Goal: Task Accomplishment & Management: Use online tool/utility

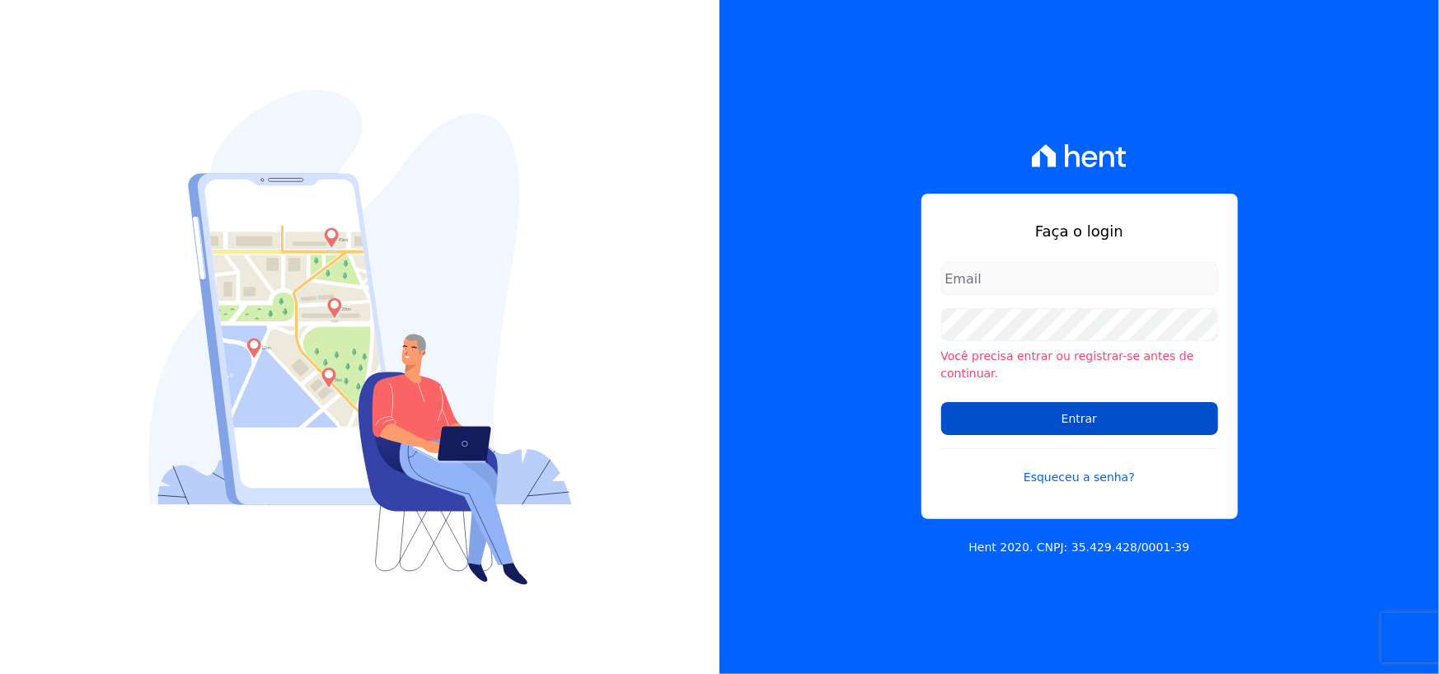
type input "adriane.brito@hent.com.br"
click at [1084, 417] on input "Entrar" at bounding box center [1079, 418] width 277 height 33
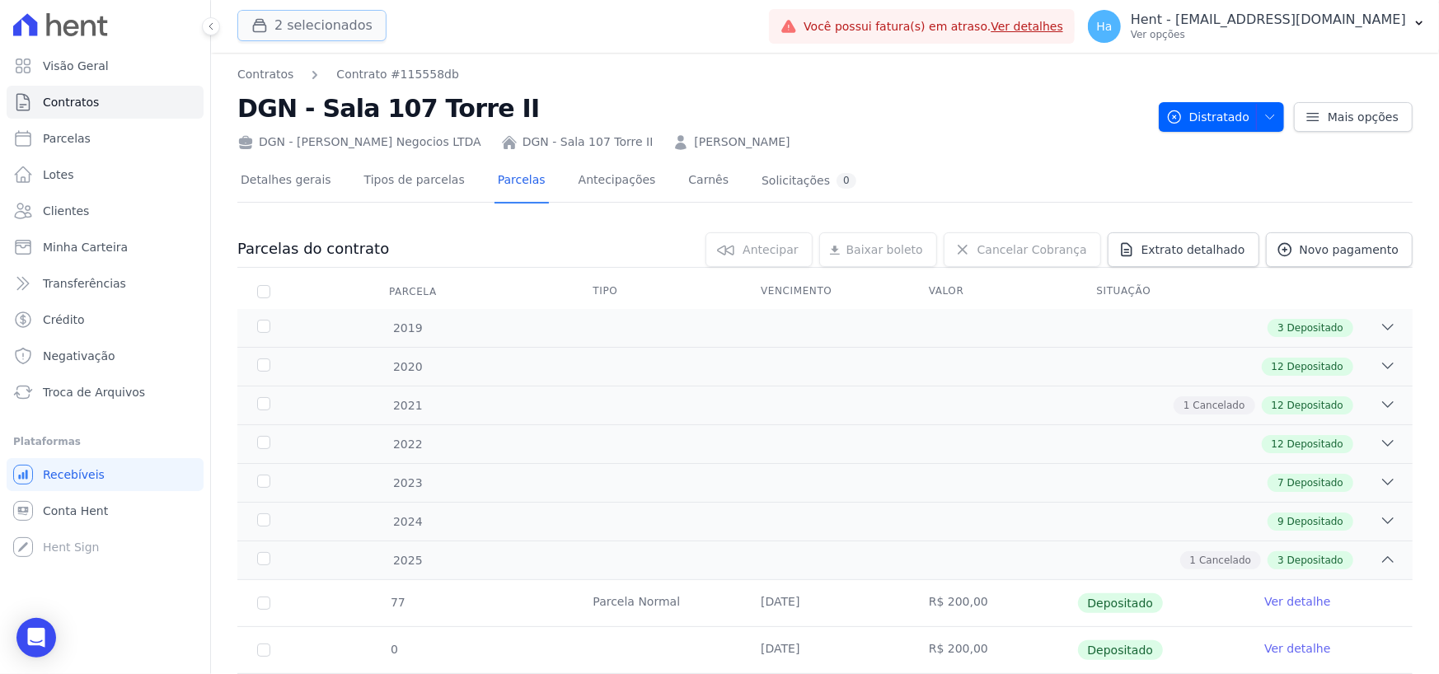
click at [292, 21] on button "2 selecionados" at bounding box center [311, 25] width 149 height 31
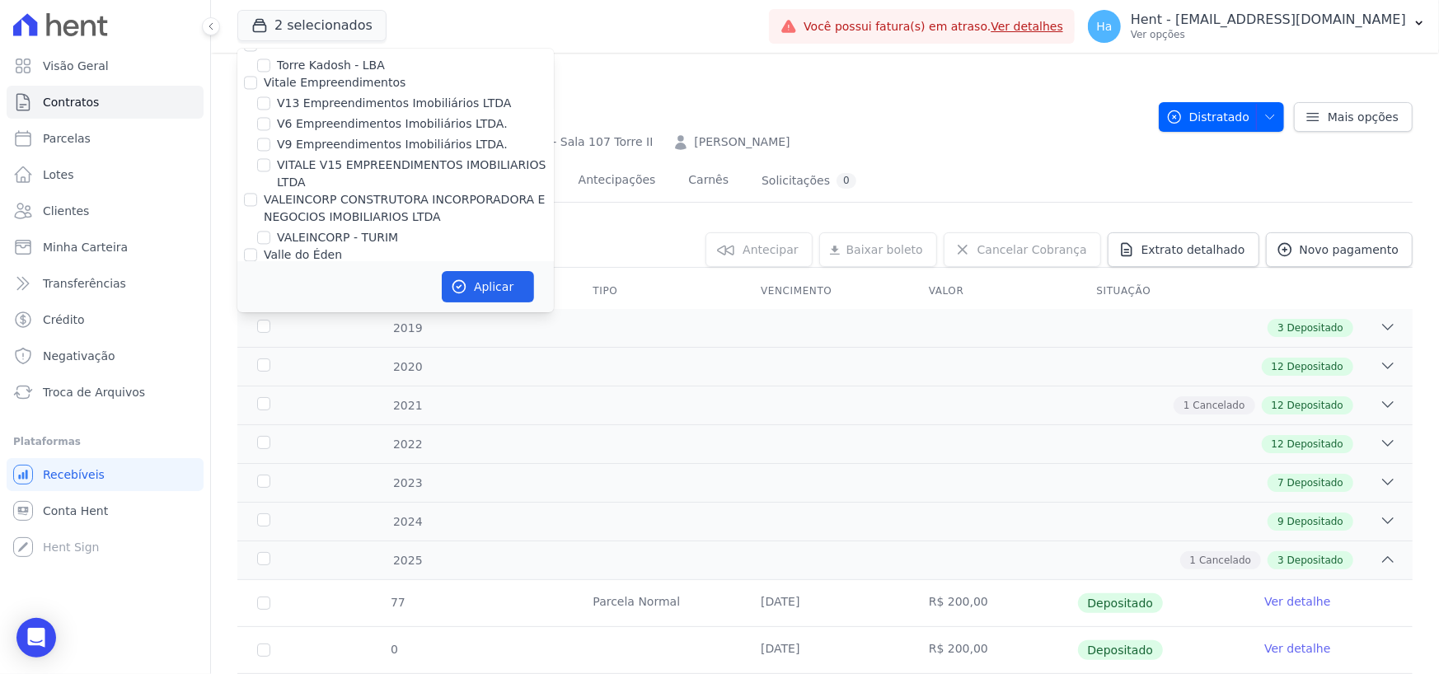
scroll to position [11296, 0]
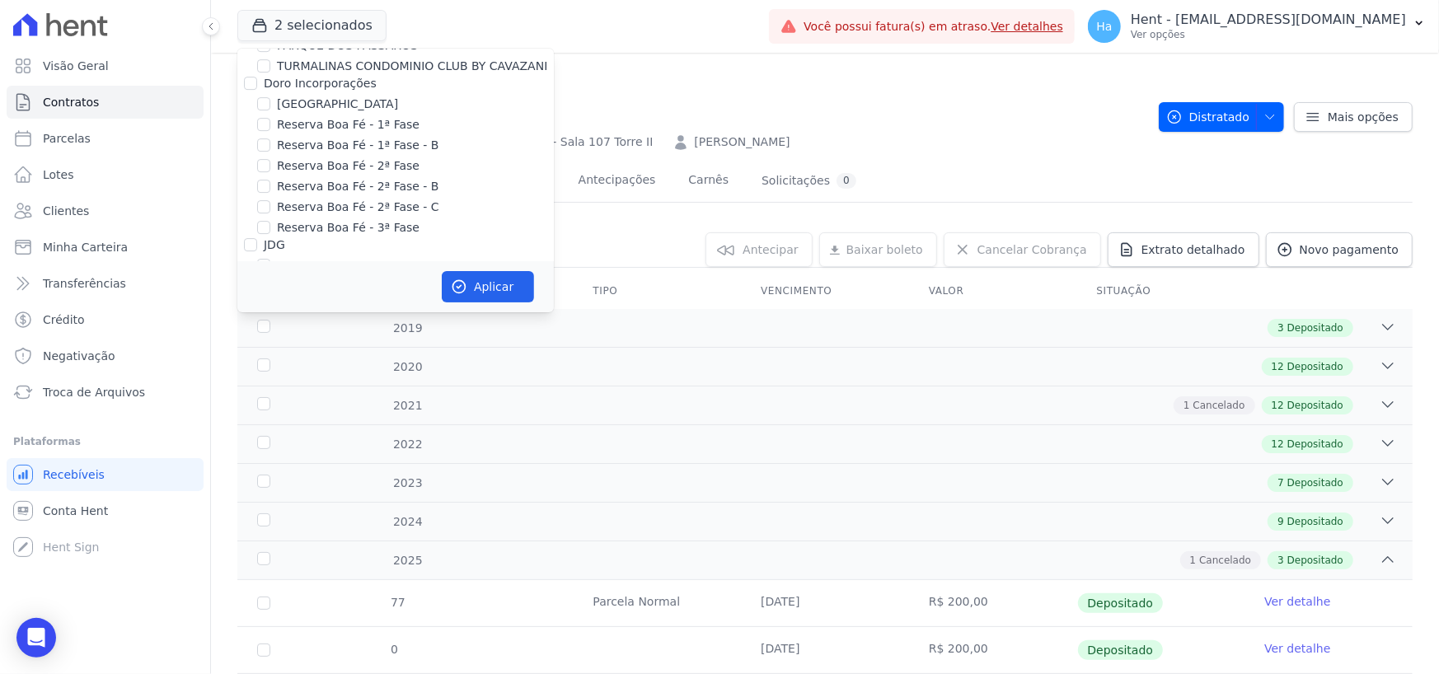
click at [255, 390] on input "Laje Engenharia" at bounding box center [250, 396] width 13 height 13
checkbox input "true"
click at [488, 287] on button "Aplicar" at bounding box center [488, 286] width 92 height 31
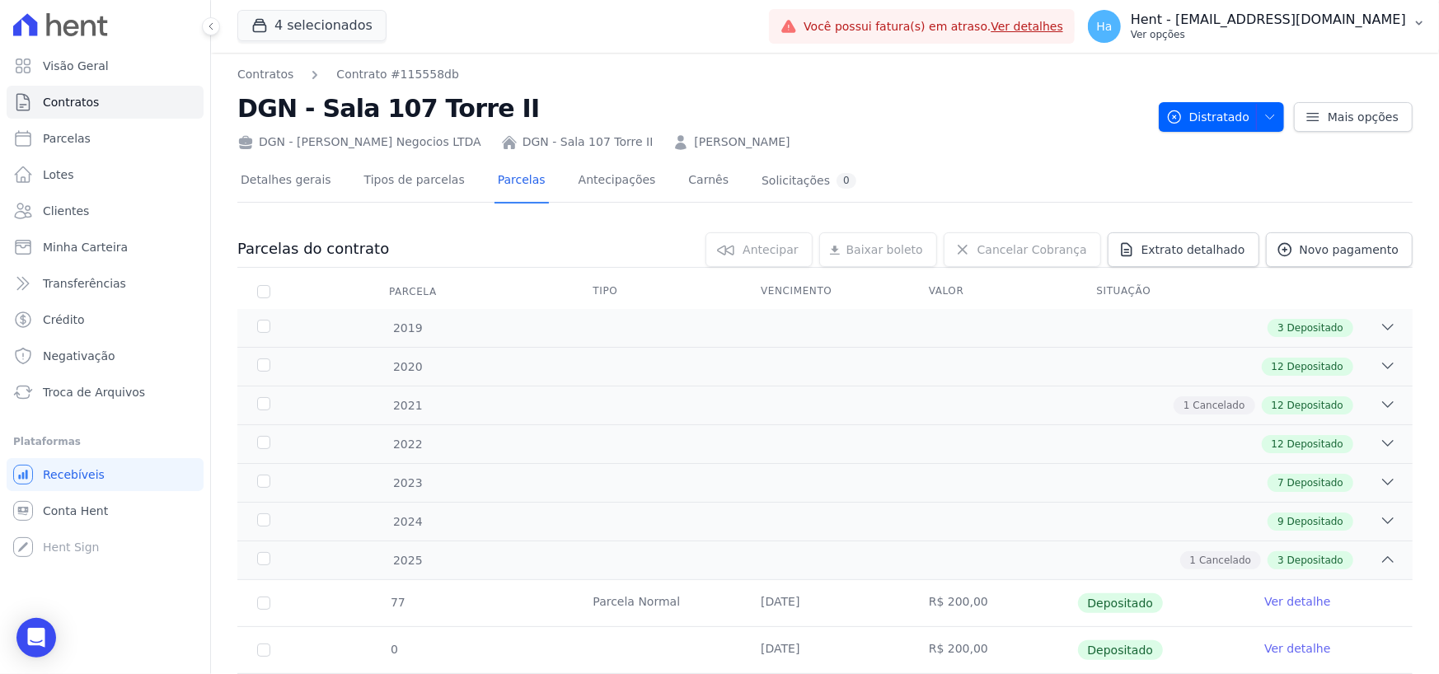
click at [1258, 21] on p "Hent - [EMAIL_ADDRESS][DOMAIN_NAME]" at bounding box center [1268, 20] width 275 height 16
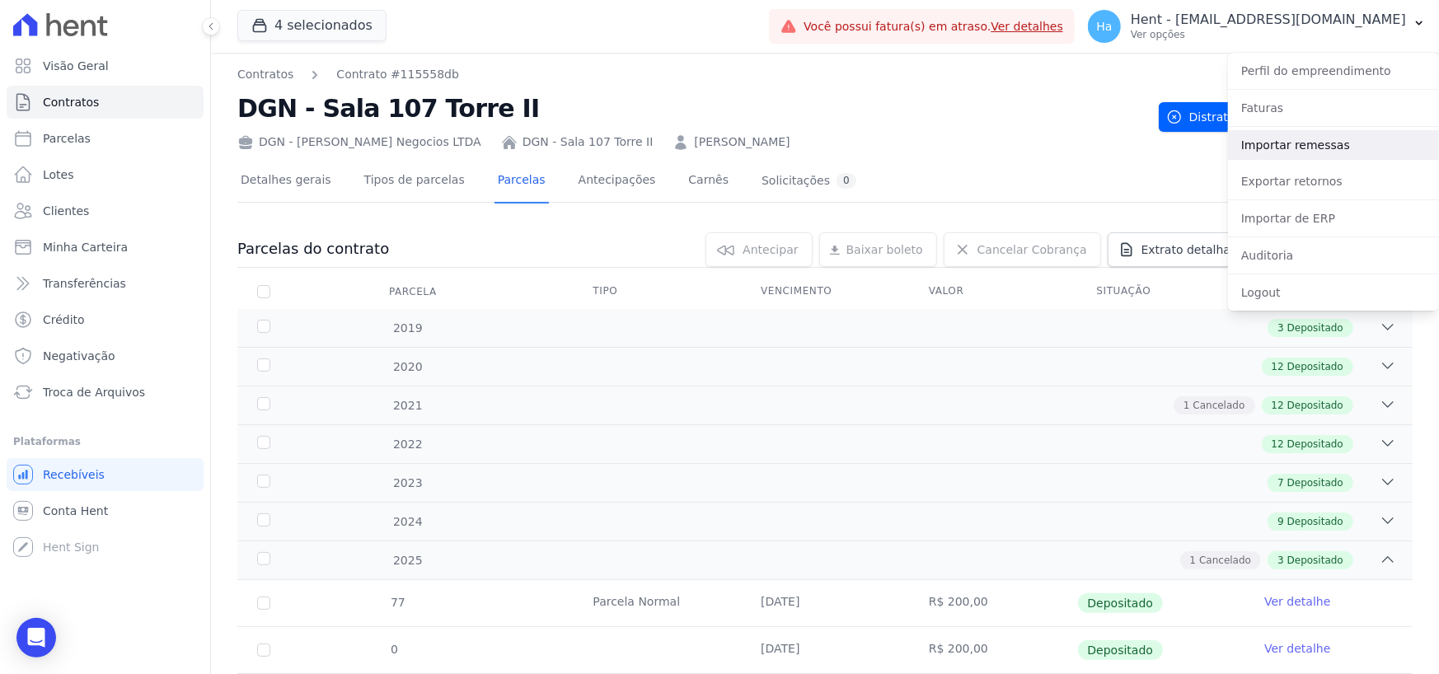
click at [1278, 148] on link "Importar remessas" at bounding box center [1333, 145] width 211 height 30
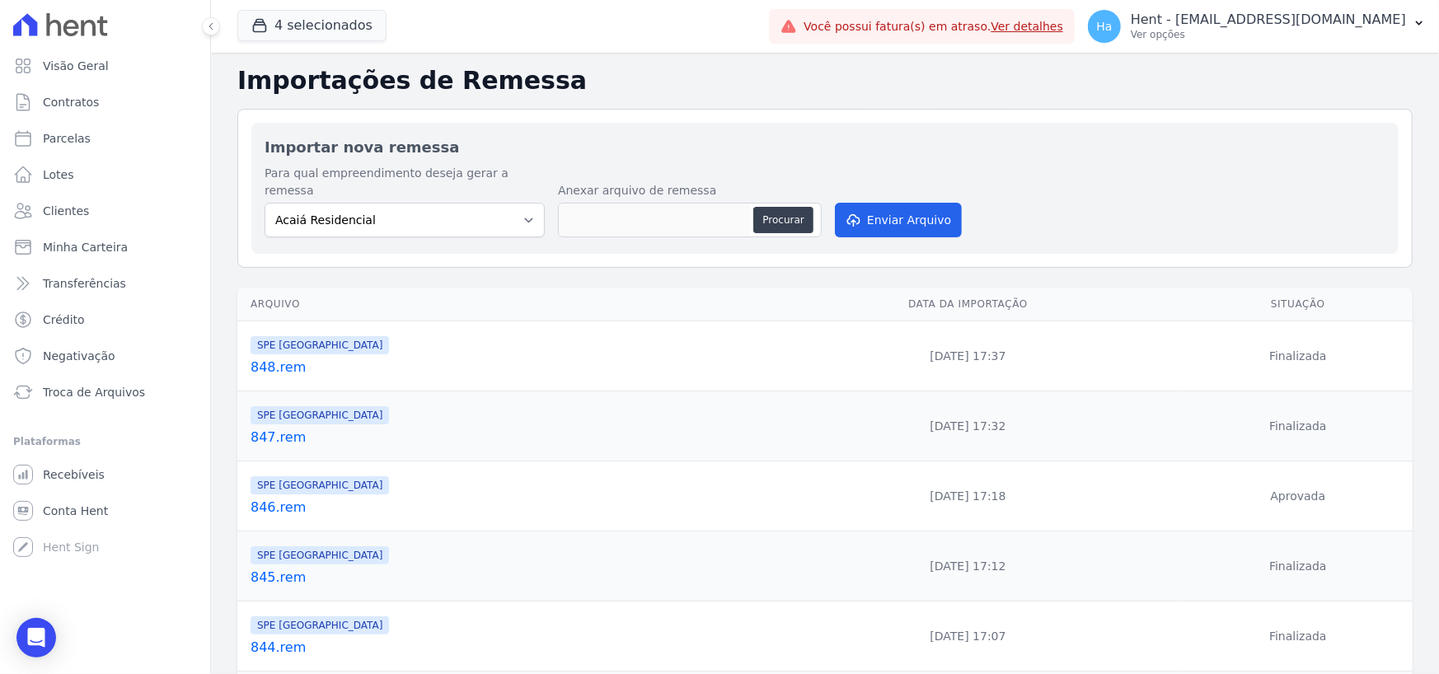
click at [280, 498] on link "846.rem" at bounding box center [498, 508] width 495 height 20
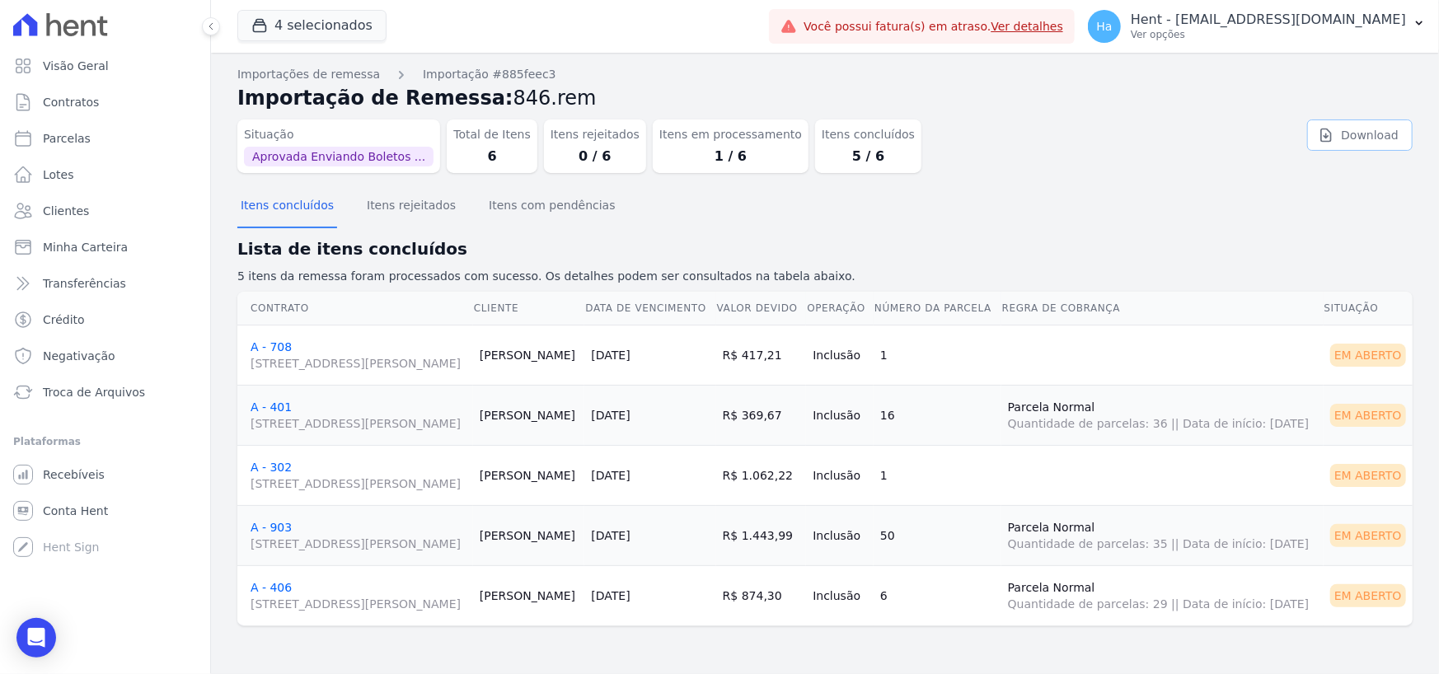
click at [1367, 137] on link "Download" at bounding box center [1359, 135] width 105 height 31
click at [399, 208] on button "Itens rejeitados" at bounding box center [411, 206] width 96 height 43
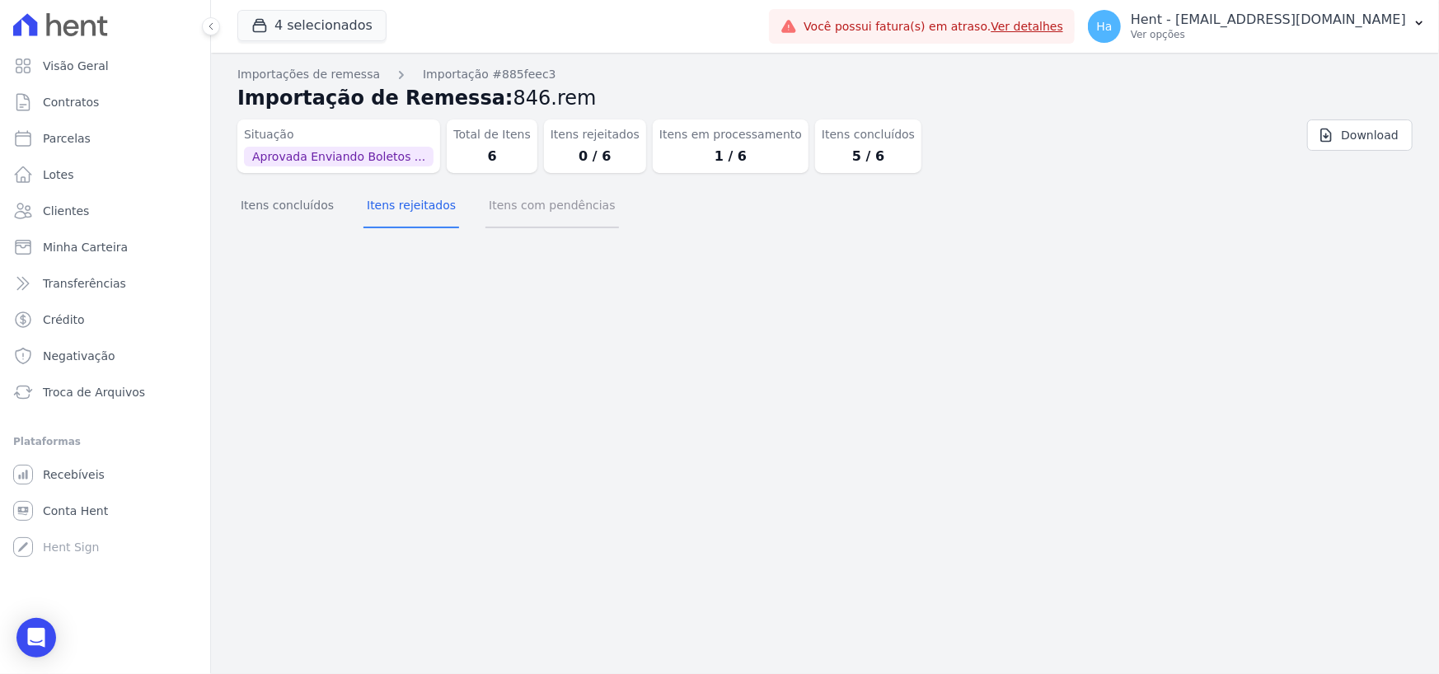
drag, startPoint x: 547, startPoint y: 219, endPoint x: 659, endPoint y: 237, distance: 113.5
click at [547, 219] on button "Itens com pendências" at bounding box center [551, 206] width 133 height 43
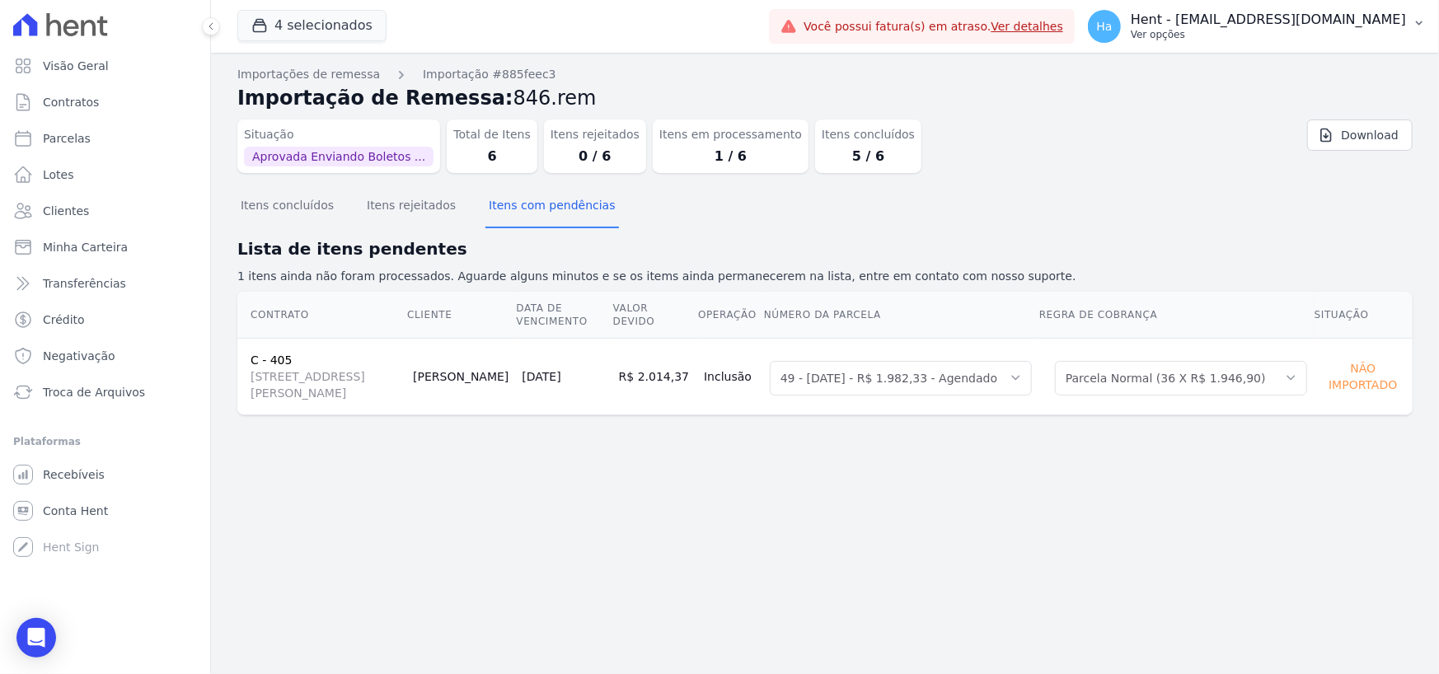
click at [1291, 44] on button "Ha Hent - adriane.brito@hent.com.br Ver opções" at bounding box center [1257, 26] width 364 height 46
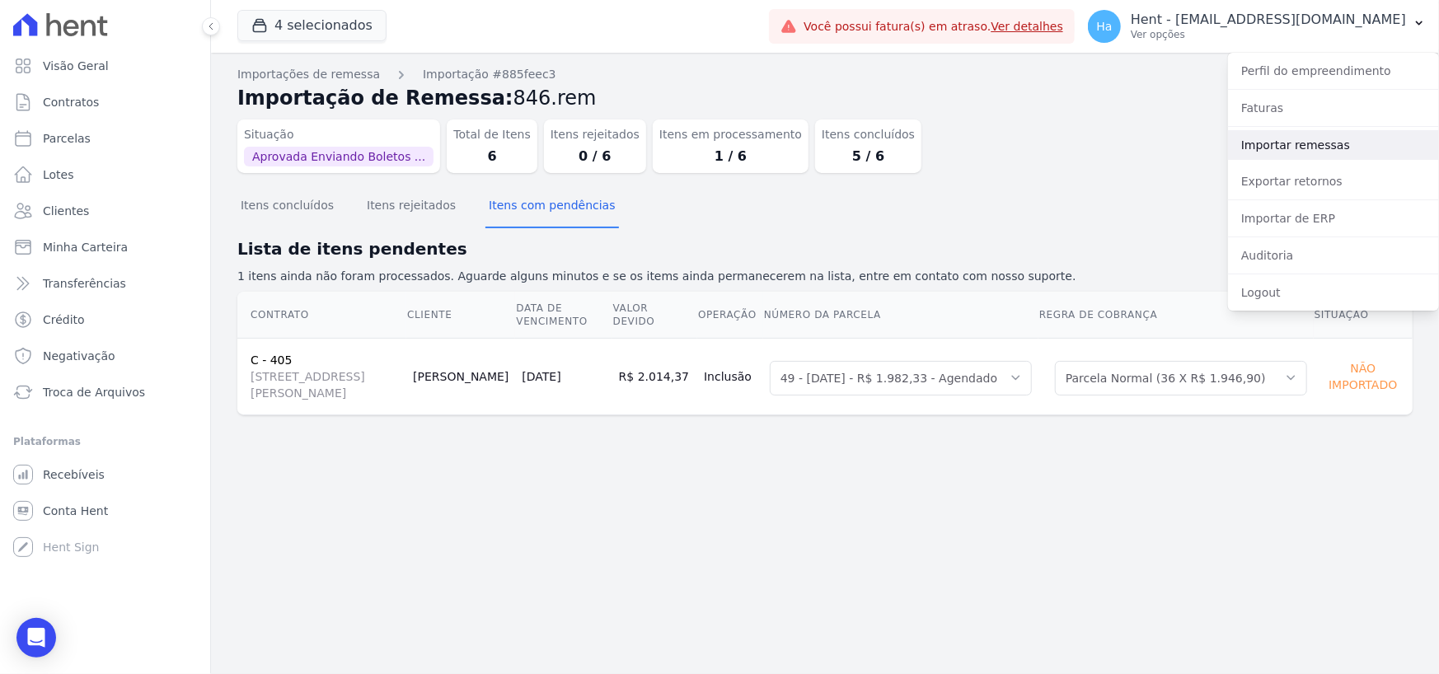
click at [1287, 137] on link "Importar remessas" at bounding box center [1333, 145] width 211 height 30
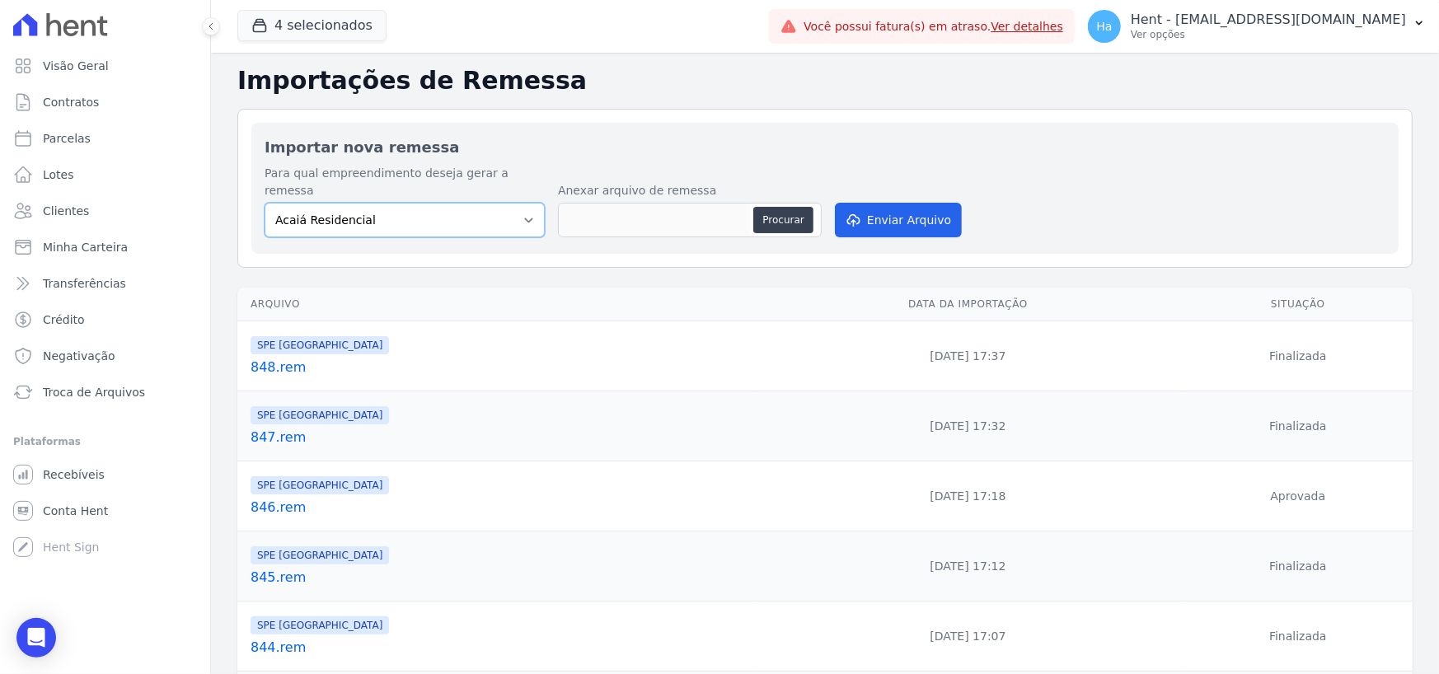
click at [519, 216] on select "Acaiá Residencial ACQUA 8 PELOTAS SPE LTDA II Administrativo AGILE ELOI MENDES …" at bounding box center [405, 220] width 280 height 35
select select "168bdd06-a3dd-4988-b5a9-b0a7c7bf8968"
click at [265, 203] on select "Acaiá Residencial ACQUA 8 PELOTAS SPE LTDA II Administrativo AGILE ELOI MENDES …" at bounding box center [405, 220] width 280 height 35
click at [786, 207] on button "Procurar" at bounding box center [782, 220] width 59 height 26
type input "846.Alzineia.txt"
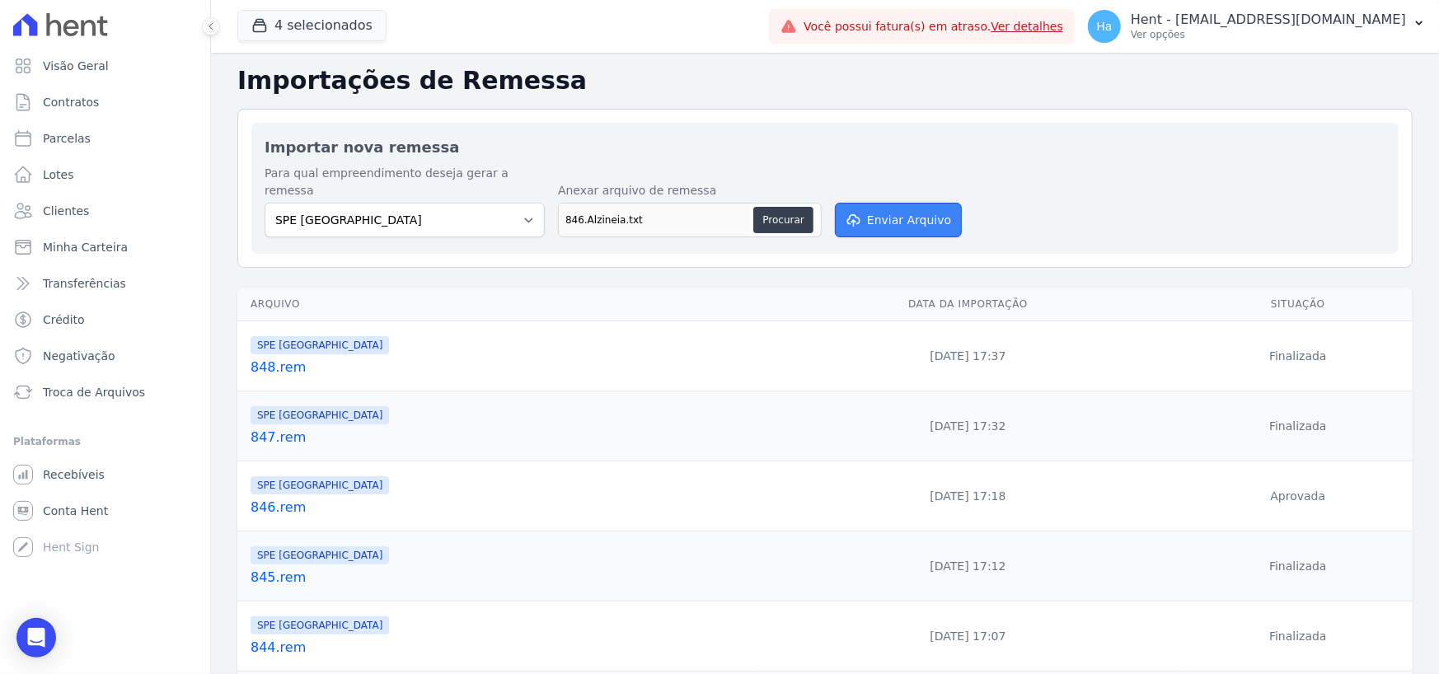
click at [902, 203] on button "Enviar Arquivo" at bounding box center [898, 220] width 127 height 35
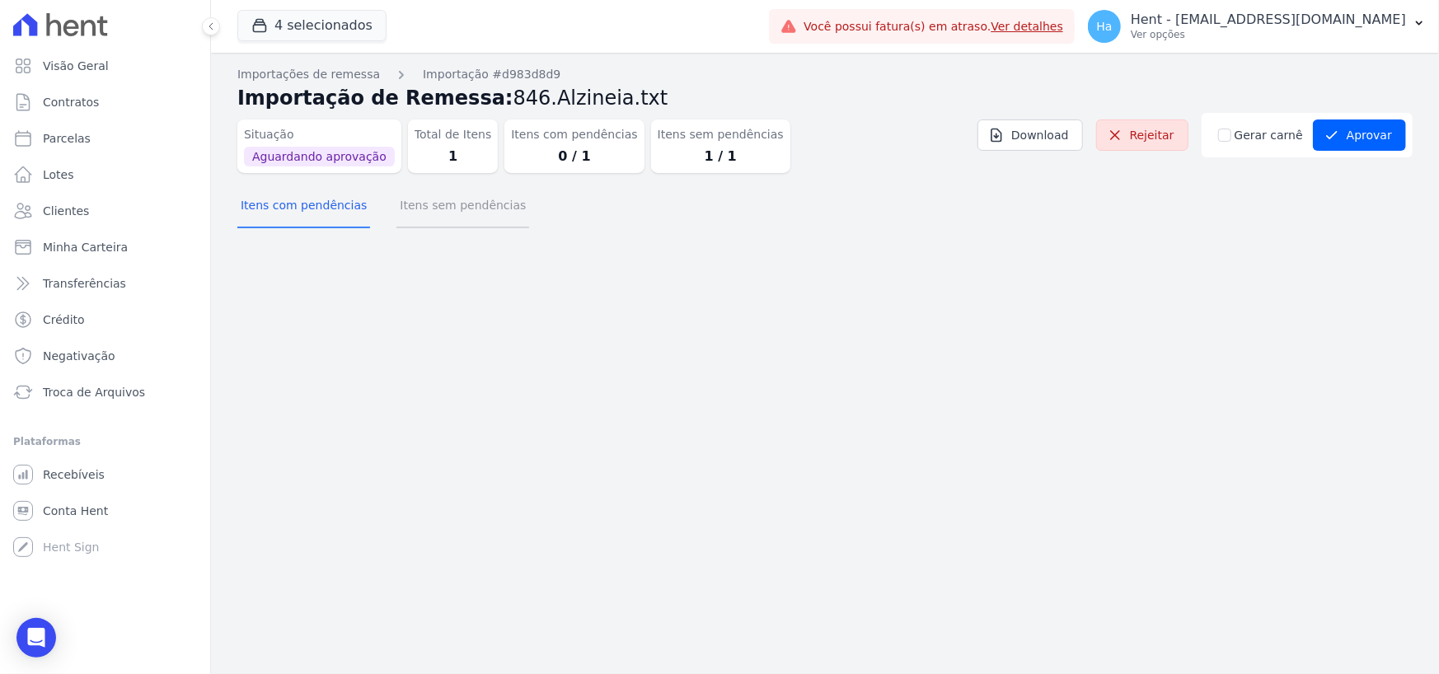
click at [491, 213] on button "Itens sem pendências" at bounding box center [462, 206] width 133 height 43
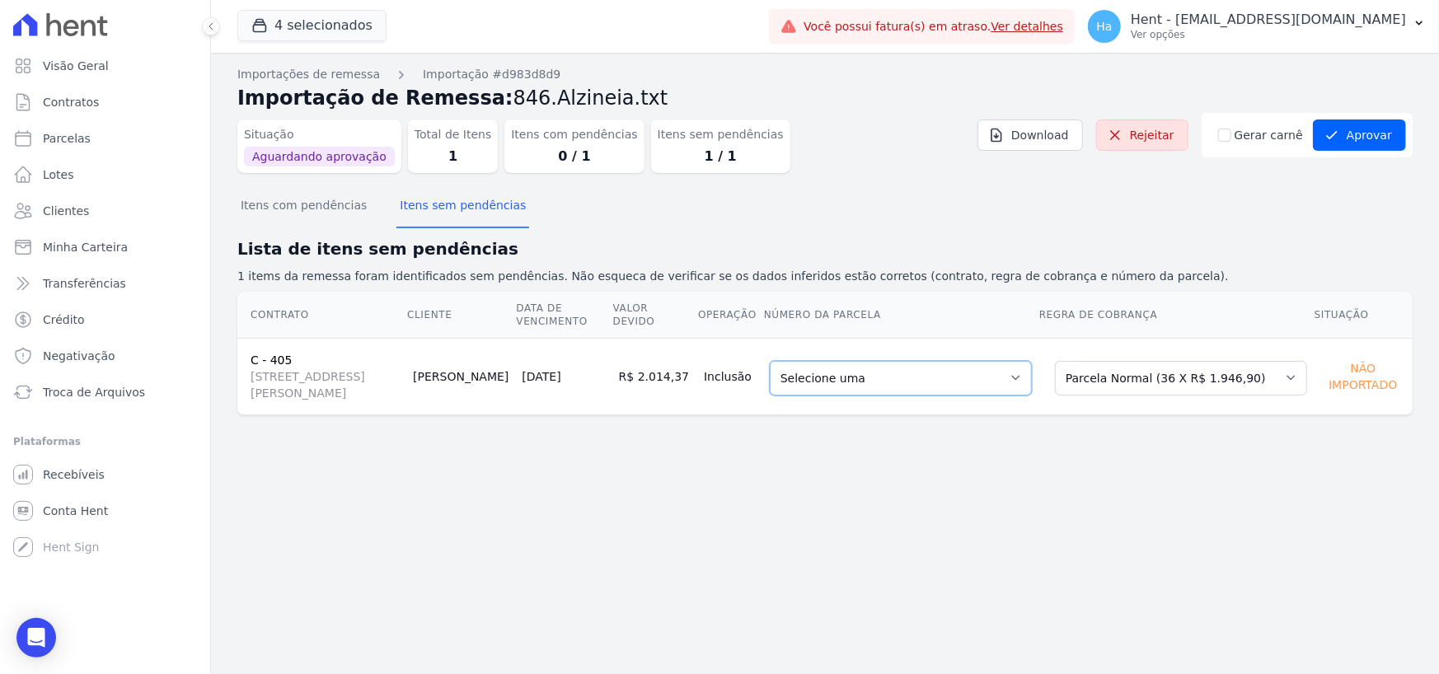
click at [996, 391] on select "Selecione uma 1 - 26/04/2025 - R$ 1.998,56 - Agendado 3 - 26/06/2025 - R$ 1.946…" at bounding box center [901, 378] width 262 height 35
click at [1197, 377] on select "Selecione uma Nova Parcela Avulsa Parcela Avulsa Existente Sinal (1 X R$ 12.450…" at bounding box center [1181, 378] width 252 height 35
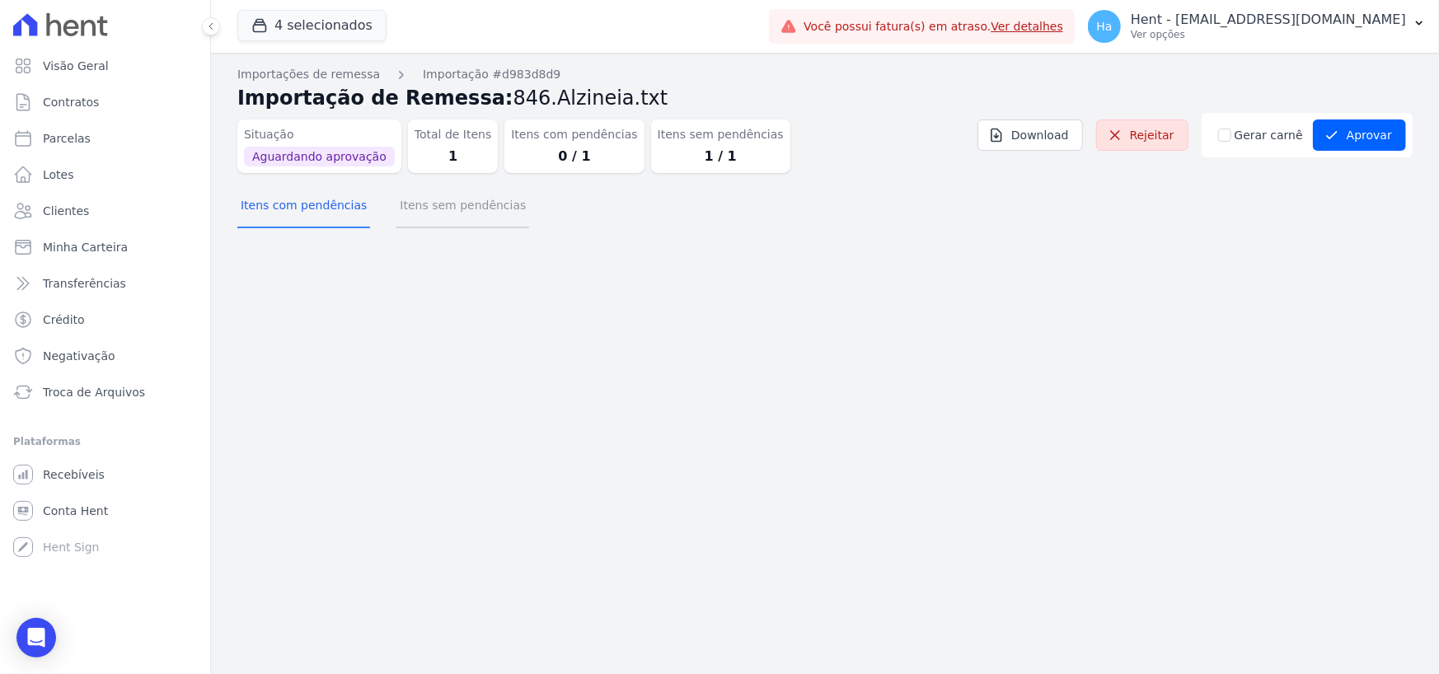
click at [428, 222] on button "Itens sem pendências" at bounding box center [462, 206] width 133 height 43
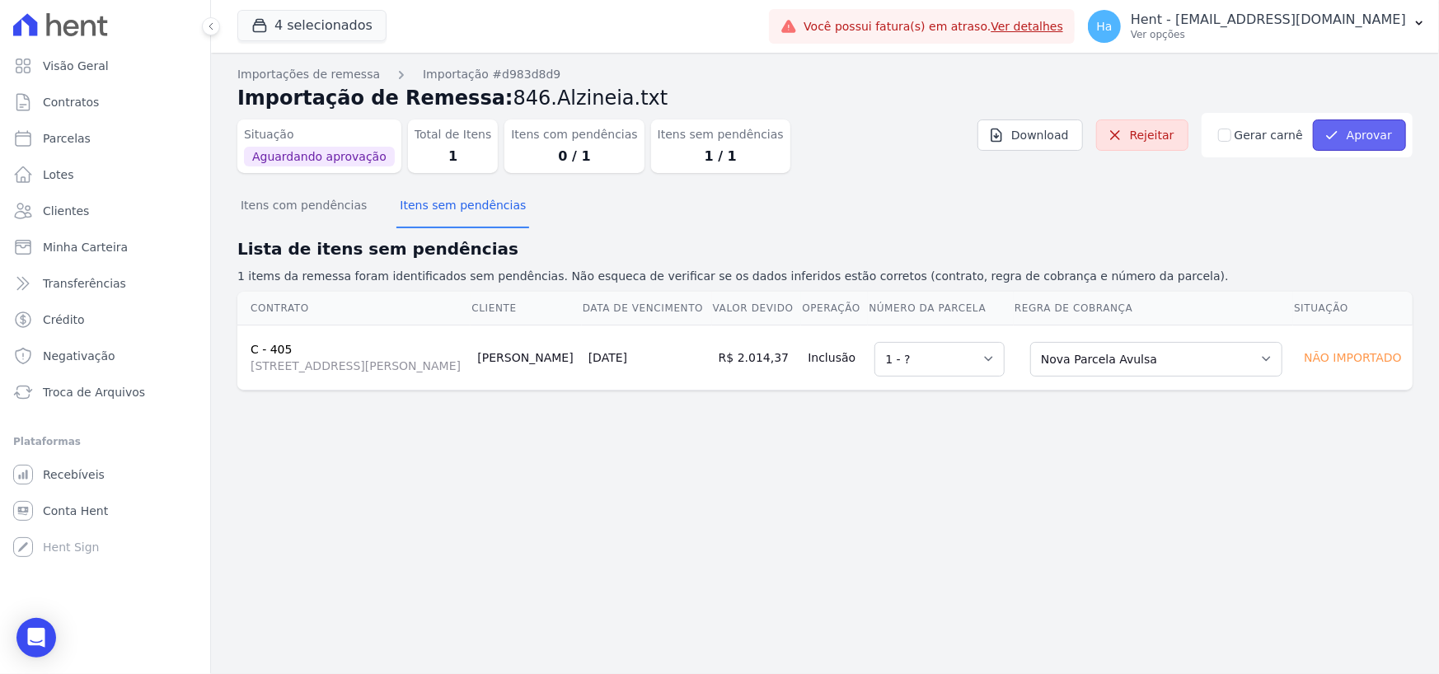
click at [1395, 144] on button "Aprovar" at bounding box center [1359, 135] width 93 height 31
